Goal: Information Seeking & Learning: Learn about a topic

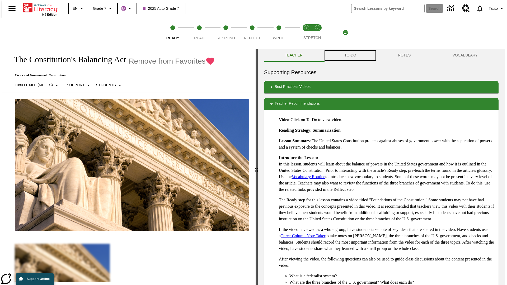
click at [350, 55] on button "TO-DO" at bounding box center [351, 55] width 54 height 13
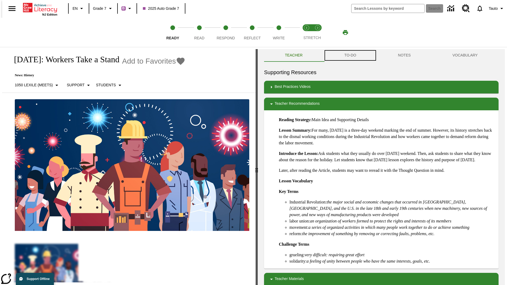
click at [350, 55] on button "TO-DO" at bounding box center [351, 55] width 54 height 13
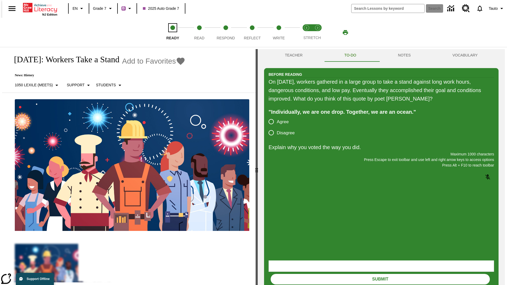
click at [173, 32] on span "Ready" at bounding box center [172, 36] width 13 height 10
click at [199, 32] on span "Read" at bounding box center [199, 36] width 10 height 10
